Goal: Use online tool/utility: Utilize a website feature to perform a specific function

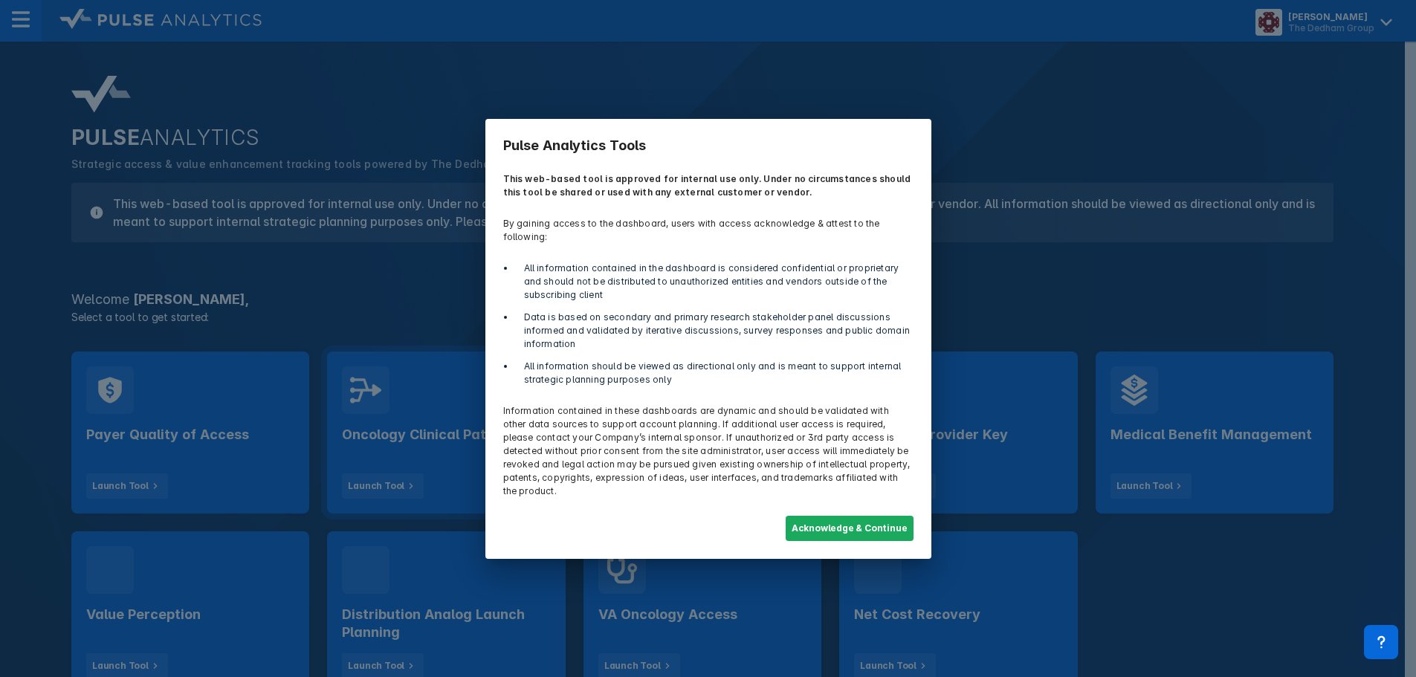
scroll to position [74, 0]
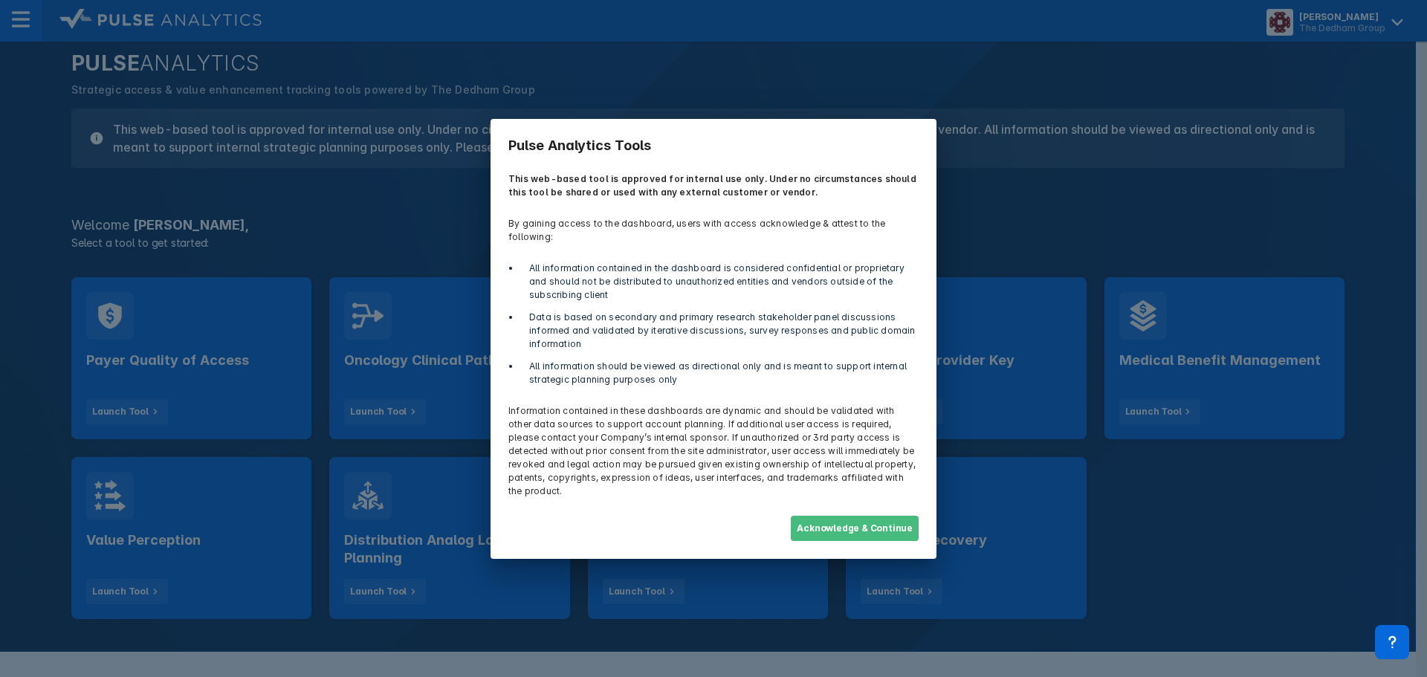
click at [876, 516] on button "Acknowledge & Continue" at bounding box center [855, 528] width 128 height 25
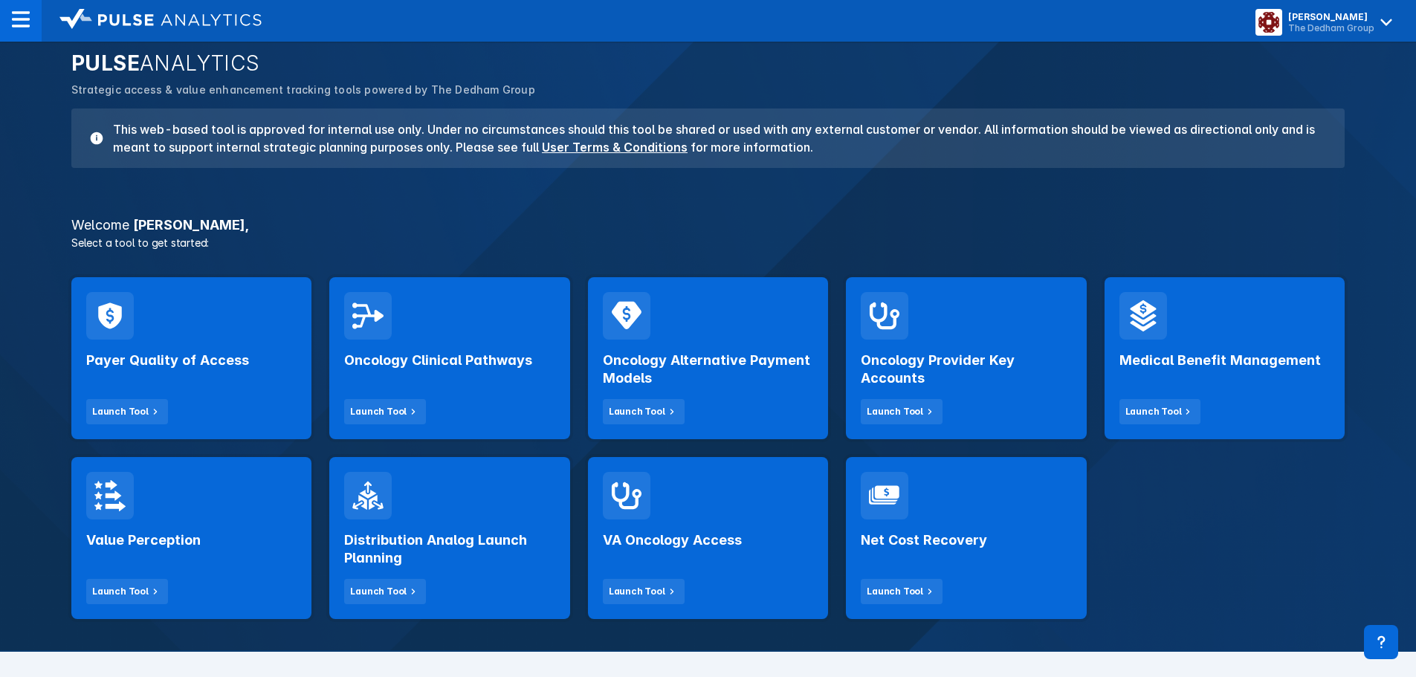
scroll to position [149, 0]
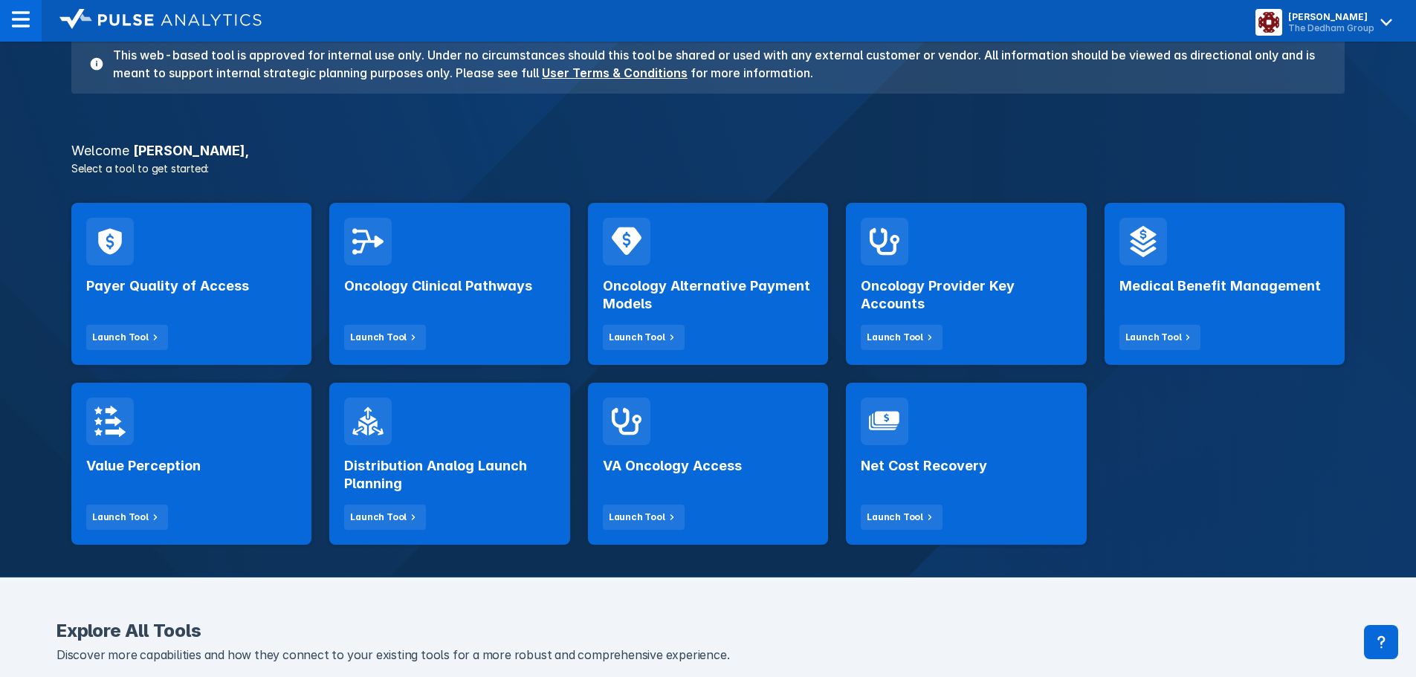
click at [1206, 474] on div "Payer Quality of Access Launch Tool Oncology Clinical Pathways Launch Tool Onco…" at bounding box center [707, 374] width 1291 height 360
click at [375, 328] on button "Launch Tool" at bounding box center [385, 337] width 82 height 25
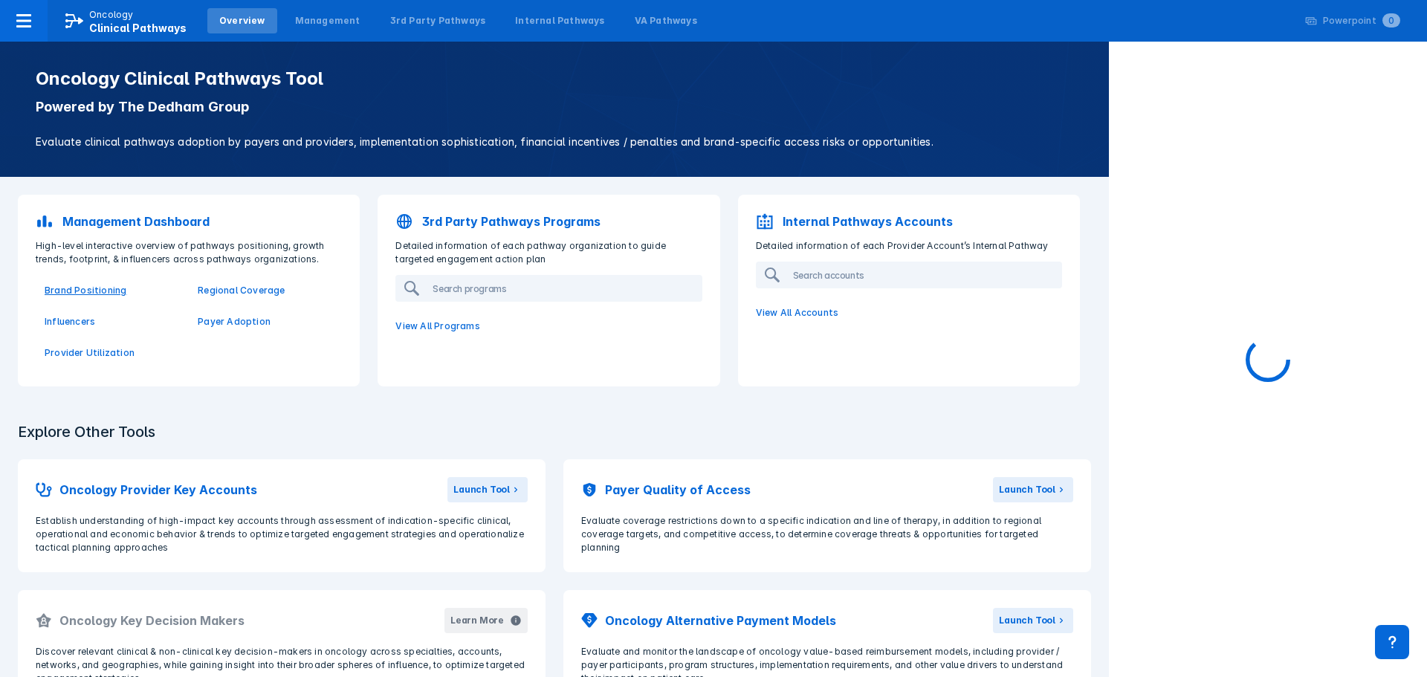
click at [79, 291] on p "Brand Positioning" at bounding box center [112, 290] width 135 height 13
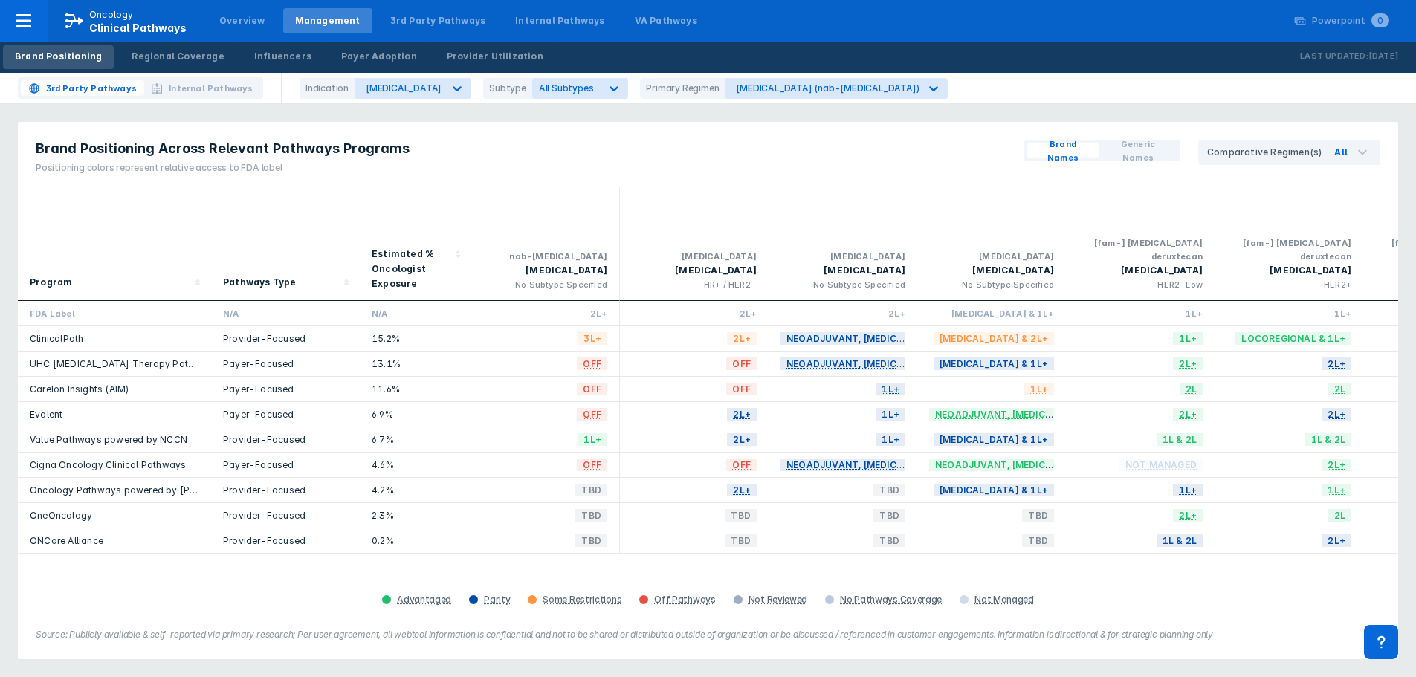
click at [1228, 100] on div "3rd Party Pathways Internal Pathways Indication Breast Cancer Subtype All Subty…" at bounding box center [708, 88] width 1416 height 31
click at [416, 90] on div "Breast Cancer" at bounding box center [404, 87] width 76 height 11
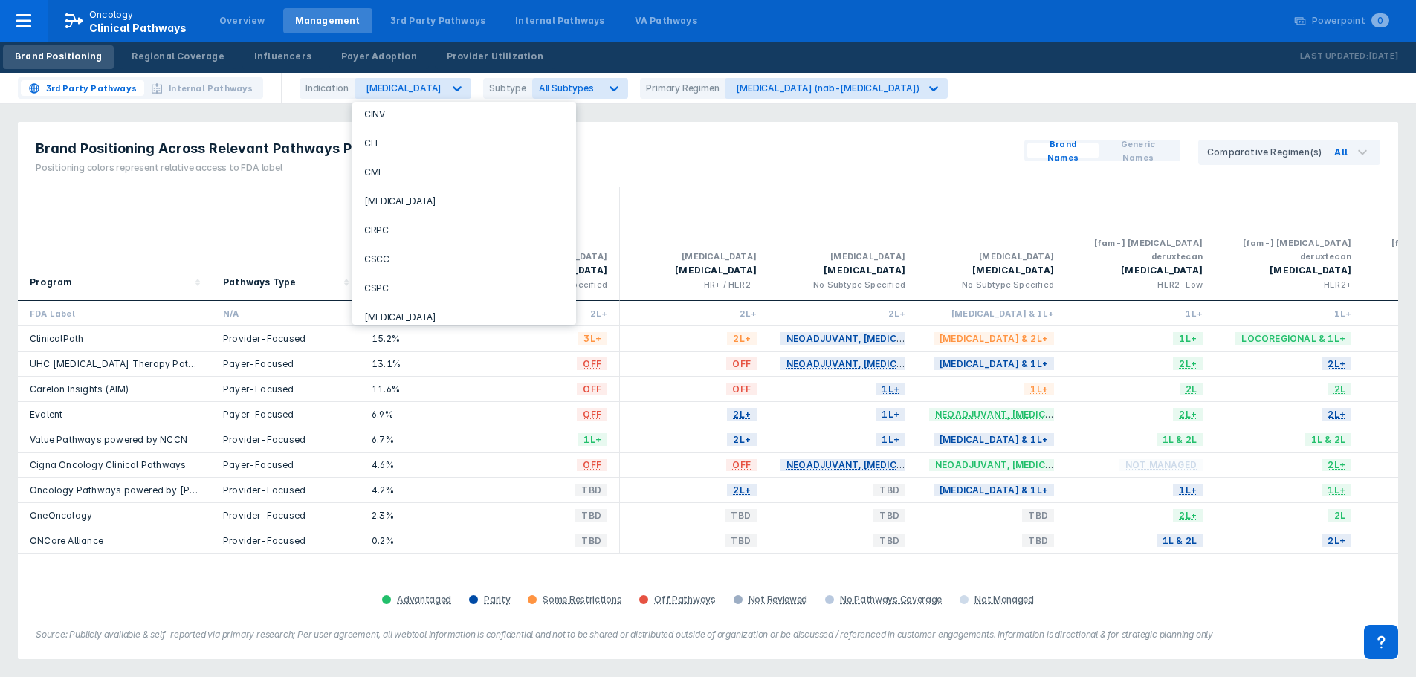
scroll to position [223, 0]
click at [450, 246] on div "CSCC" at bounding box center [464, 247] width 212 height 29
